Goal: Find specific page/section: Find specific page/section

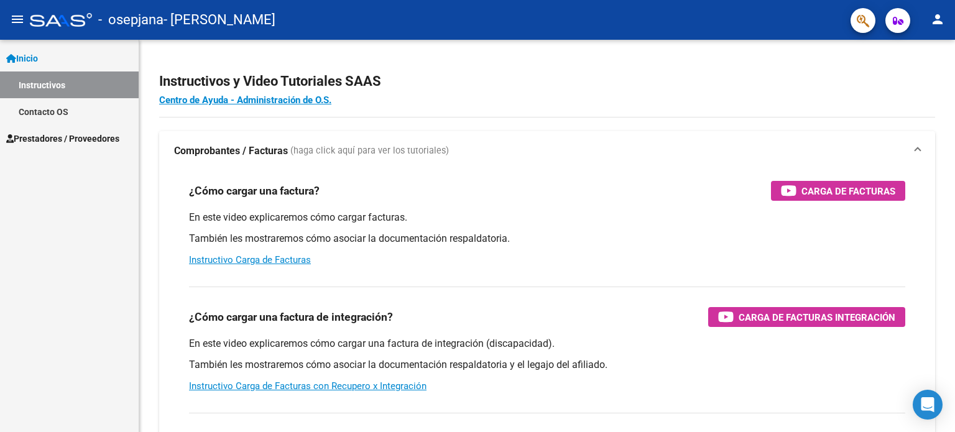
click at [97, 145] on span "Prestadores / Proveedores" at bounding box center [62, 139] width 113 height 14
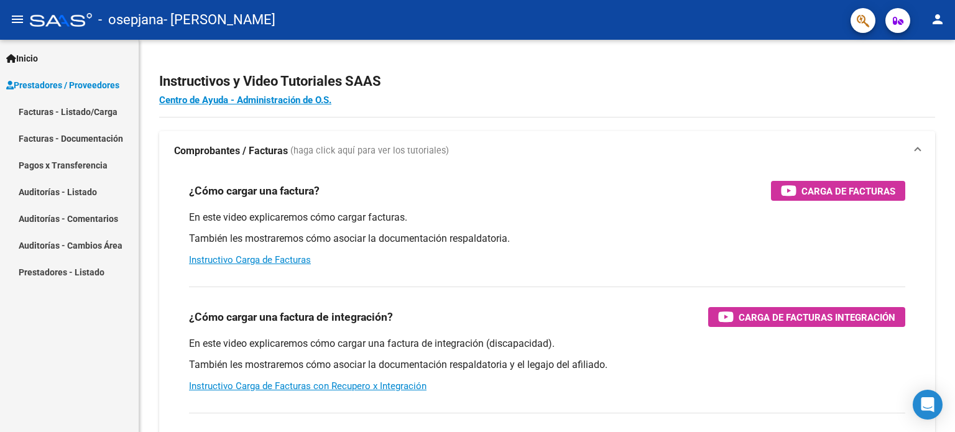
click at [88, 113] on link "Facturas - Listado/Carga" at bounding box center [69, 111] width 139 height 27
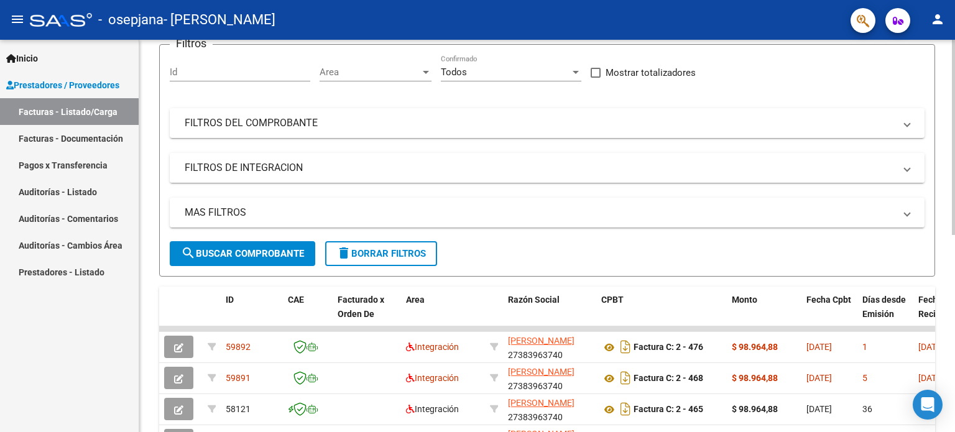
scroll to position [124, 0]
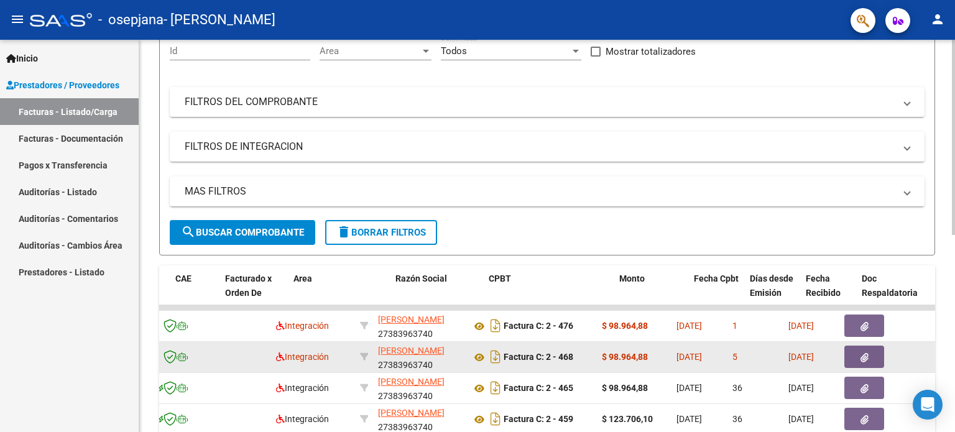
drag, startPoint x: 776, startPoint y: 348, endPoint x: 837, endPoint y: 345, distance: 60.5
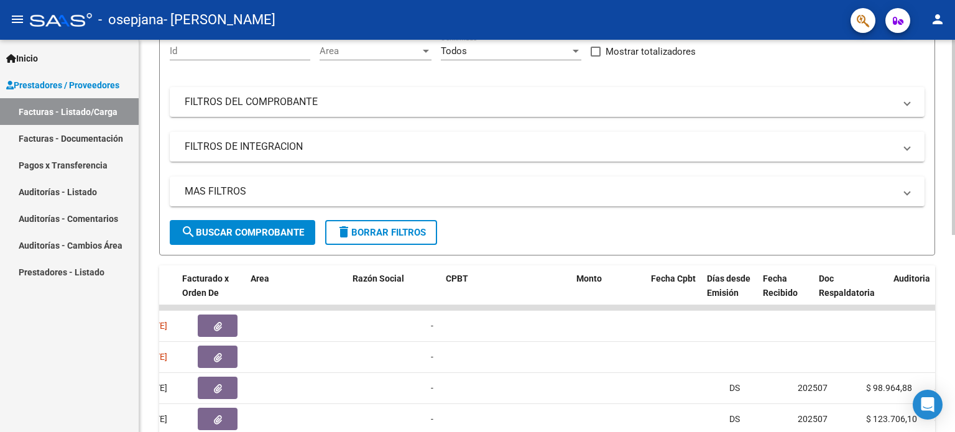
drag, startPoint x: 728, startPoint y: 347, endPoint x: 936, endPoint y: 338, distance: 208.0
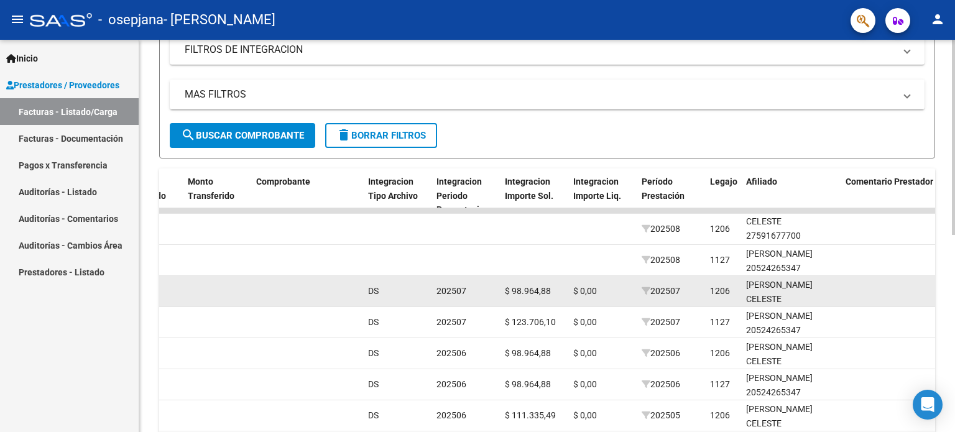
scroll to position [249, 0]
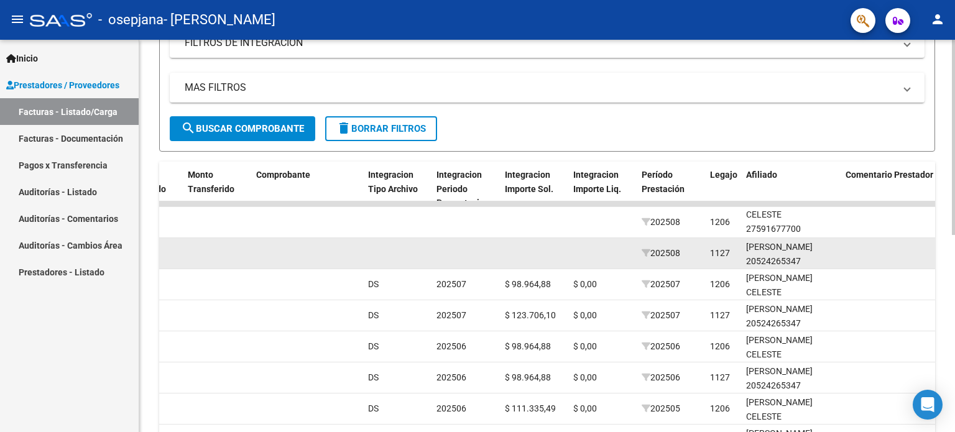
drag, startPoint x: 554, startPoint y: 250, endPoint x: 559, endPoint y: 226, distance: 24.8
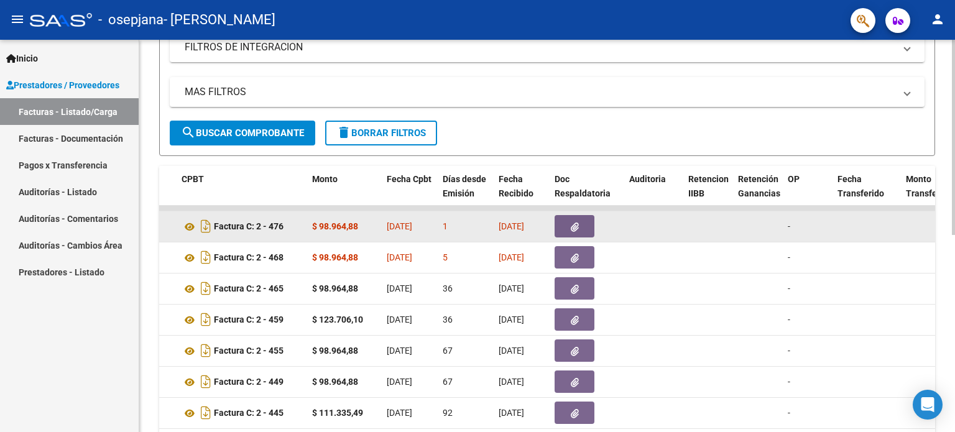
scroll to position [0, 0]
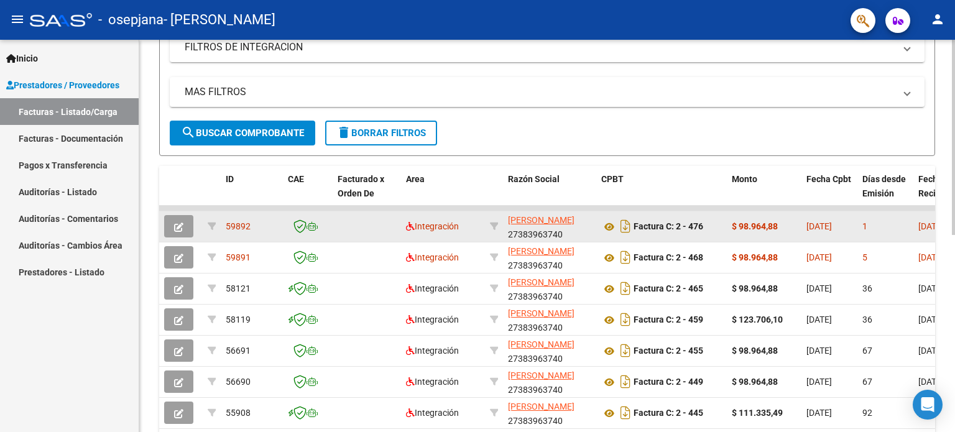
drag, startPoint x: 537, startPoint y: 246, endPoint x: 363, endPoint y: 240, distance: 174.3
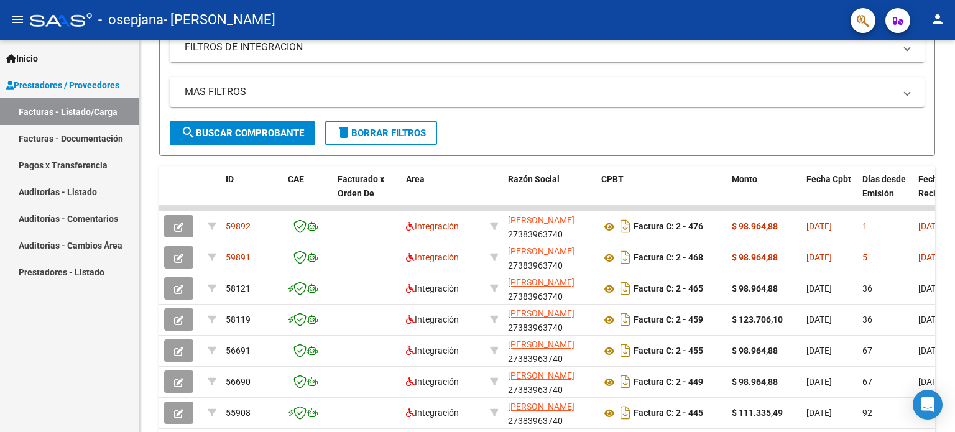
click at [91, 146] on link "Facturas - Documentación" at bounding box center [69, 138] width 139 height 27
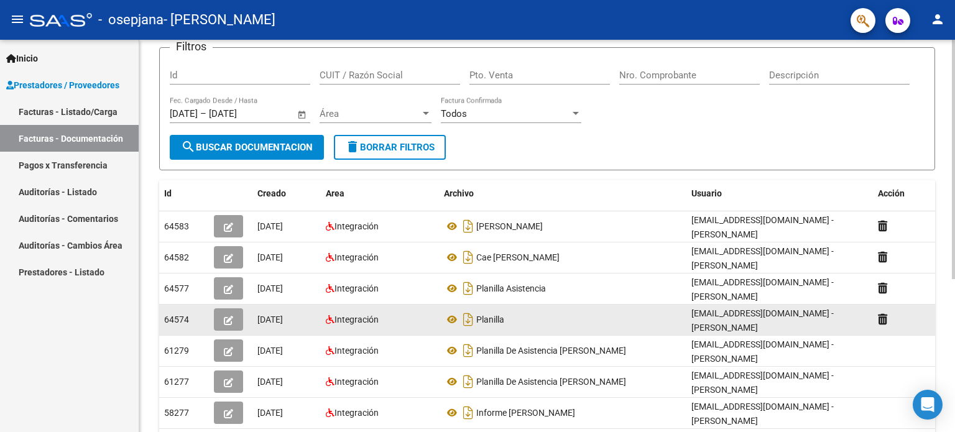
scroll to position [63, 0]
